Goal: Task Accomplishment & Management: Use online tool/utility

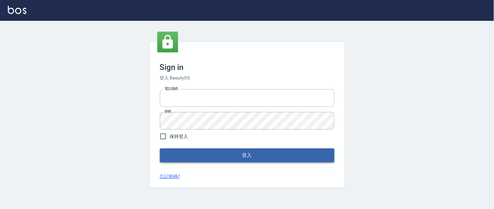
type input "0931911003"
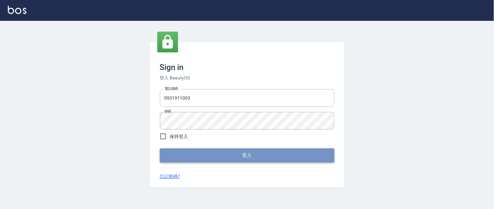
click at [252, 154] on button "登入" at bounding box center [247, 156] width 175 height 14
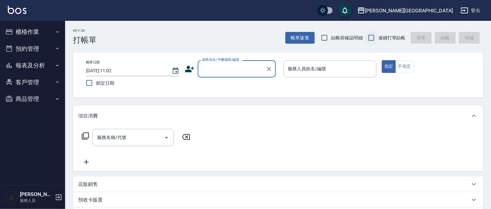
click at [323, 38] on input "結帳前確認明細" at bounding box center [325, 38] width 14 height 14
checkbox input "true"
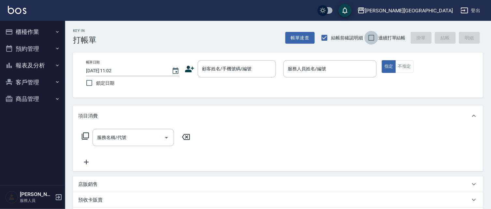
click at [369, 37] on input "連續打單結帳" at bounding box center [372, 38] width 14 height 14
checkbox input "true"
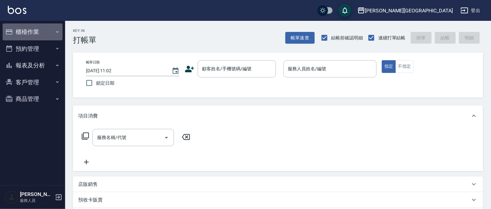
drag, startPoint x: 27, startPoint y: 28, endPoint x: 22, endPoint y: 34, distance: 8.3
click at [27, 27] on button "櫃檯作業" at bounding box center [33, 31] width 60 height 17
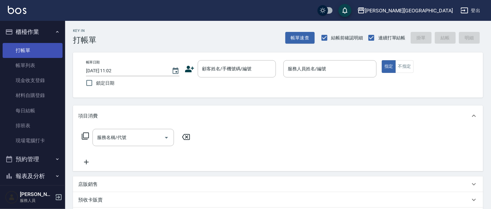
click at [19, 49] on link "打帳單" at bounding box center [33, 50] width 60 height 15
click at [21, 34] on button "櫃檯作業" at bounding box center [33, 31] width 60 height 17
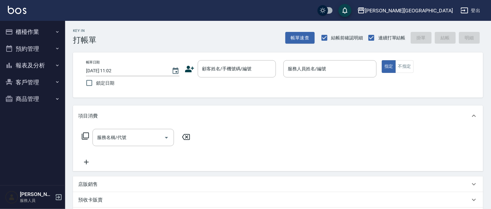
click at [22, 33] on button "櫃檯作業" at bounding box center [33, 31] width 60 height 17
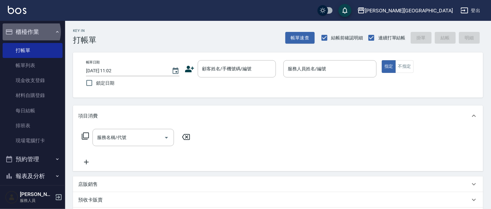
click at [30, 32] on button "櫃檯作業" at bounding box center [33, 31] width 60 height 17
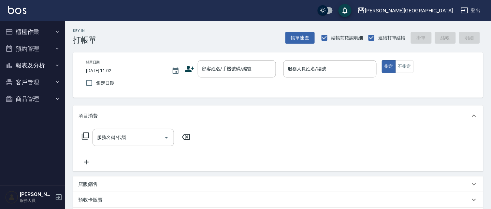
drag, startPoint x: 28, startPoint y: 32, endPoint x: 25, endPoint y: 39, distance: 8.2
click at [27, 32] on button "櫃檯作業" at bounding box center [33, 31] width 60 height 17
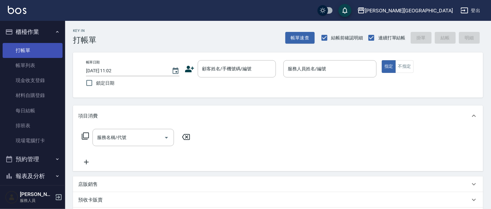
click at [24, 46] on link "打帳單" at bounding box center [33, 50] width 60 height 15
